Goal: Task Accomplishment & Management: Manage account settings

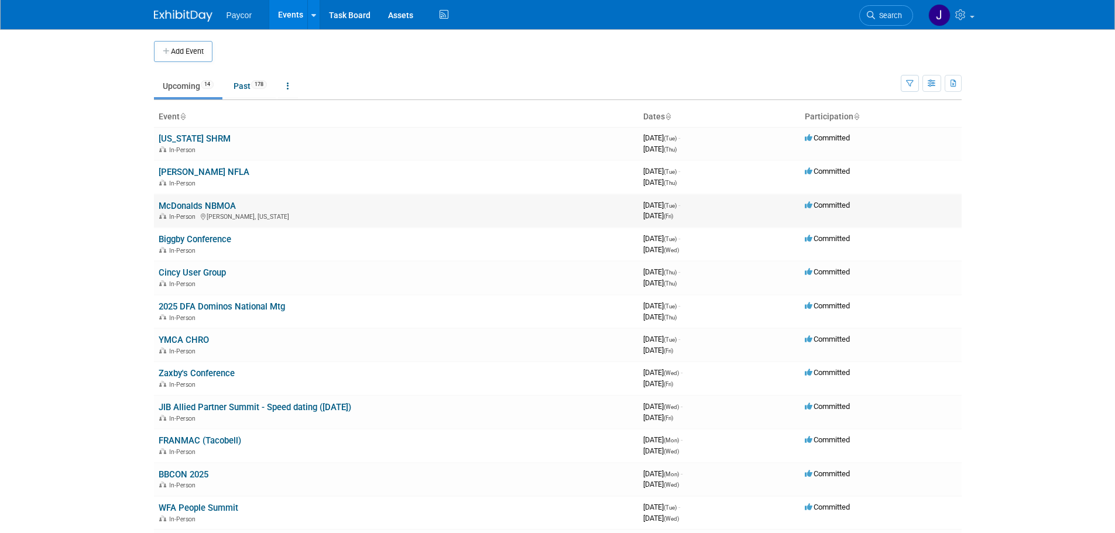
click at [218, 203] on link "McDonalds NBMOA" at bounding box center [197, 206] width 77 height 11
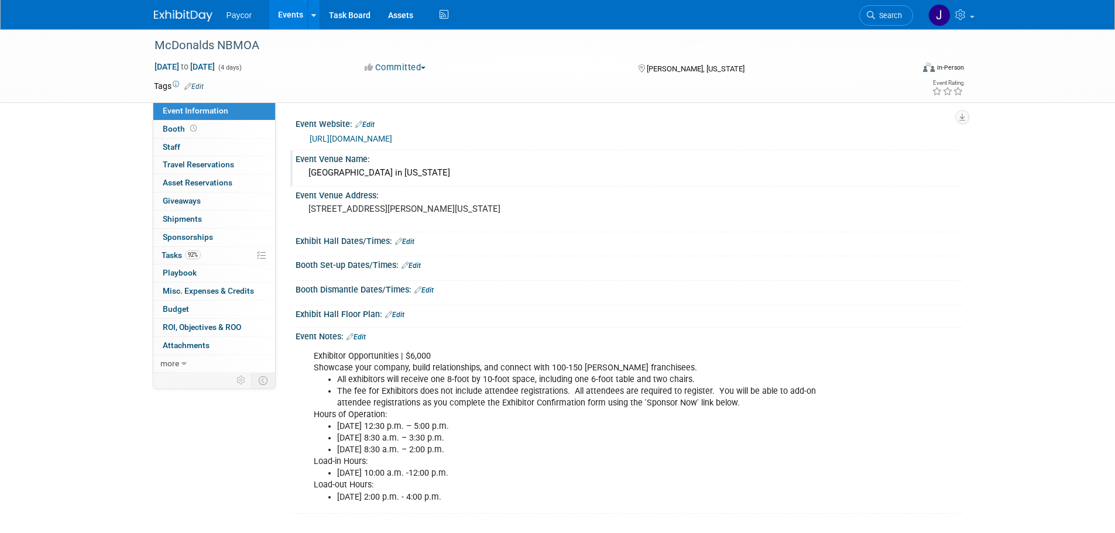
drag, startPoint x: 429, startPoint y: 173, endPoint x: 308, endPoint y: 169, distance: 121.2
click at [308, 169] on div "[GEOGRAPHIC_DATA] in [US_STATE]" at bounding box center [628, 173] width 648 height 18
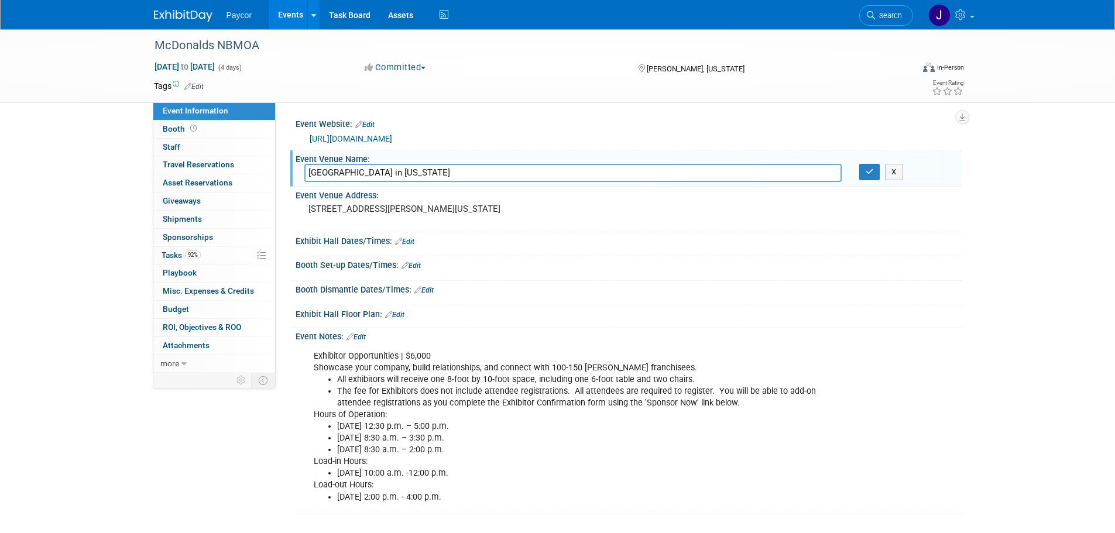
drag, startPoint x: 459, startPoint y: 172, endPoint x: 303, endPoint y: 171, distance: 156.3
click at [303, 171] on div "[GEOGRAPHIC_DATA] in [US_STATE]" at bounding box center [573, 173] width 555 height 18
click at [861, 175] on button "button" at bounding box center [869, 172] width 21 height 16
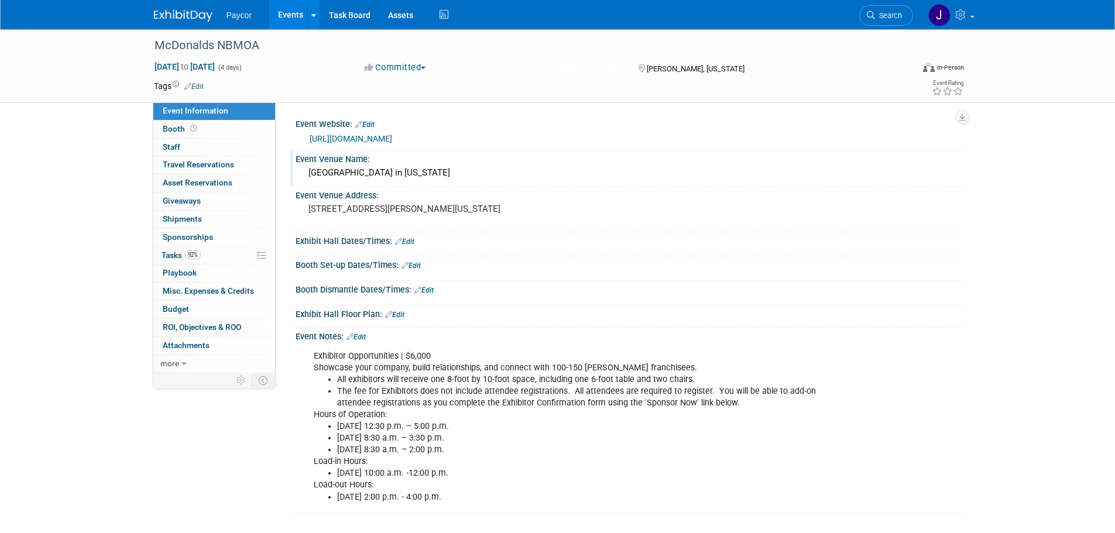
click at [372, 136] on link "[URL][DOMAIN_NAME]" at bounding box center [351, 138] width 83 height 9
click at [217, 256] on link "92% Tasks 92%" at bounding box center [214, 256] width 122 height 18
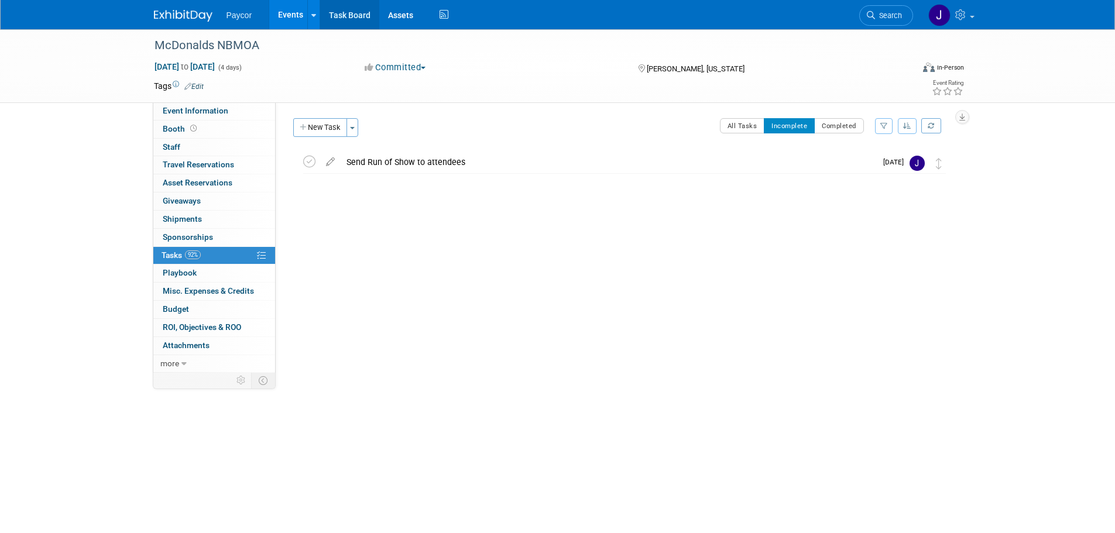
click at [343, 24] on link "Task Board" at bounding box center [349, 14] width 59 height 29
